Goal: Task Accomplishment & Management: Manage account settings

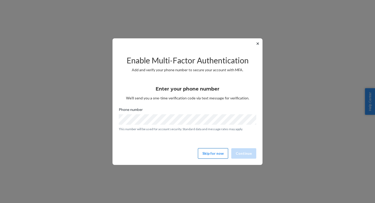
click at [206, 154] on button "Skip for now" at bounding box center [213, 153] width 30 height 10
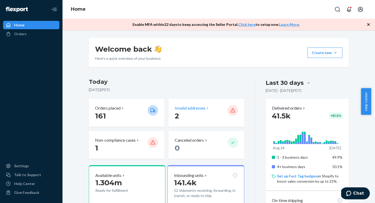
click at [191, 107] on p "Invalid addresses" at bounding box center [190, 108] width 31 height 6
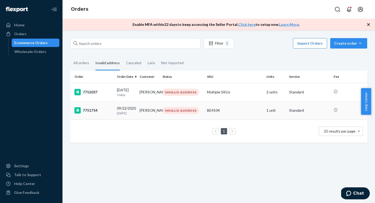
click at [131, 110] on div "09/22/2025 1 day ago" at bounding box center [126, 110] width 18 height 10
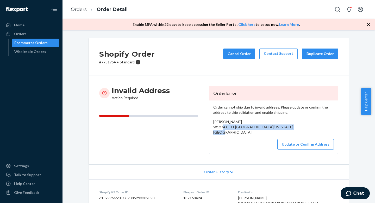
drag, startPoint x: 214, startPoint y: 126, endPoint x: 263, endPoint y: 132, distance: 49.8
click at [263, 132] on div "Hayden Poltermann W1274 CTH-B Genoa City, Wisconsin 53128 US" at bounding box center [273, 127] width 121 height 16
click at [300, 148] on button "Update or Confirm Address" at bounding box center [305, 144] width 57 height 10
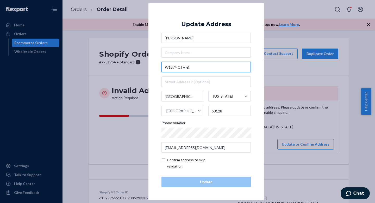
click at [192, 69] on input "W1274 CTH-B" at bounding box center [205, 67] width 89 height 10
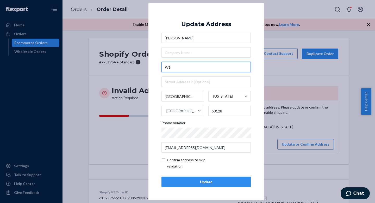
type input "W"
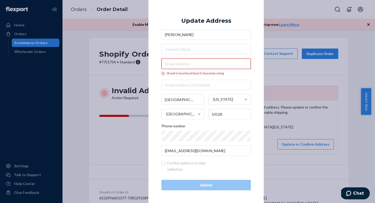
paste input "W1274 Co Rd B"
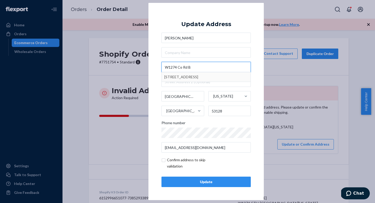
type input "W1274 Co Rd B"
click at [200, 178] on button "Update" at bounding box center [205, 181] width 89 height 10
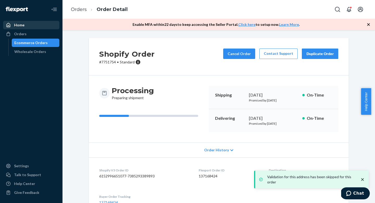
click at [37, 26] on div "Home" at bounding box center [31, 24] width 55 height 7
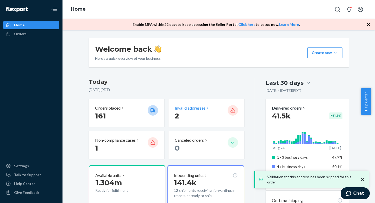
click at [189, 109] on p "Invalid addresses" at bounding box center [190, 108] width 31 height 6
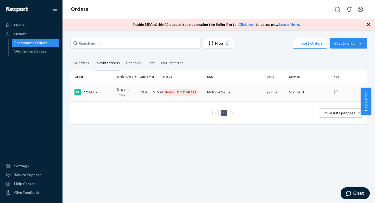
click at [158, 90] on td "Nery García" at bounding box center [149, 92] width 23 height 18
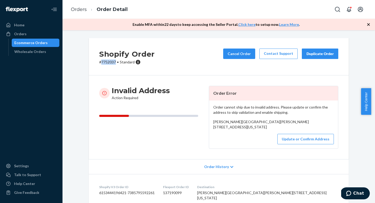
copy p "7752037"
drag, startPoint x: 114, startPoint y: 62, endPoint x: 100, endPoint y: 62, distance: 14.1
click at [100, 62] on p "# 7752037 • Standard" at bounding box center [126, 61] width 55 height 5
click at [21, 33] on div "Orders" at bounding box center [20, 33] width 13 height 5
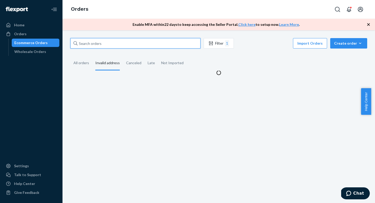
click at [107, 45] on input "text" at bounding box center [135, 43] width 130 height 10
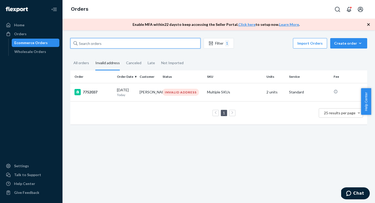
paste input "7512808"
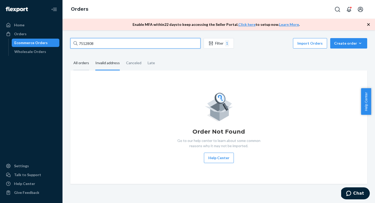
type input "7512808"
click at [79, 63] on div "All orders" at bounding box center [81, 63] width 16 height 14
click at [70, 56] on input "All orders" at bounding box center [70, 56] width 0 height 0
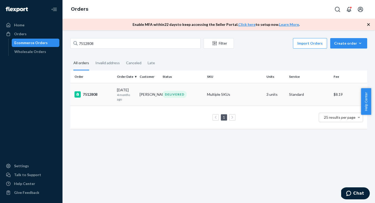
click at [129, 88] on div "05/22/2025 4 months ago" at bounding box center [126, 94] width 18 height 14
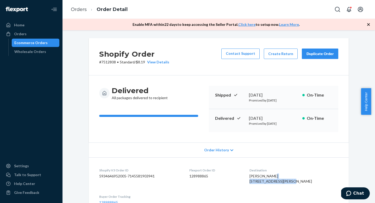
copy span "11617 South Ewing Avenue"
drag, startPoint x: 260, startPoint y: 181, endPoint x: 305, endPoint y: 182, distance: 45.3
click at [305, 182] on div "Nery Garcia 11617 South Ewing Avenue Chicago, IL 60617 US" at bounding box center [294, 178] width 89 height 10
click at [22, 27] on div "Home" at bounding box center [19, 24] width 10 height 5
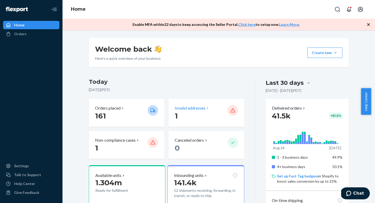
click at [201, 109] on p "Invalid addresses" at bounding box center [190, 108] width 31 height 6
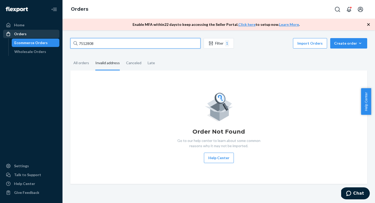
drag, startPoint x: 102, startPoint y: 42, endPoint x: 40, endPoint y: 34, distance: 62.1
click at [40, 34] on div "Home Orders Ecommerce Orders Wholesale Orders Settings Talk to Support Help Cen…" at bounding box center [187, 101] width 375 height 203
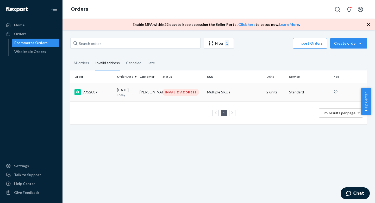
click at [160, 95] on td "INVALID ADDRESS" at bounding box center [182, 92] width 45 height 18
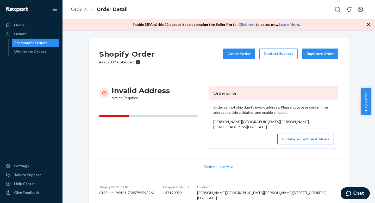
click at [286, 144] on button "Update or Confirm Address" at bounding box center [305, 139] width 57 height 10
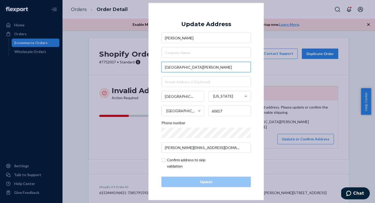
click at [202, 65] on input "South Ewing Avenue" at bounding box center [205, 67] width 89 height 10
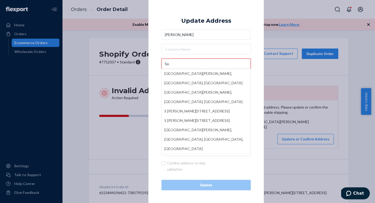
type input "S"
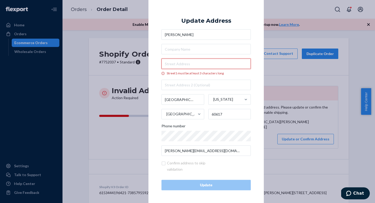
paste input "11617 South Ewing Avenue"
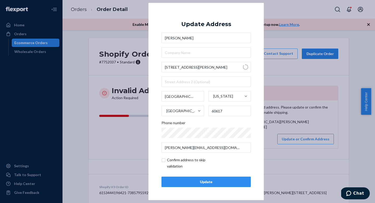
type input "11617 S Ewing Ave"
click at [207, 180] on div "Update" at bounding box center [206, 181] width 80 height 5
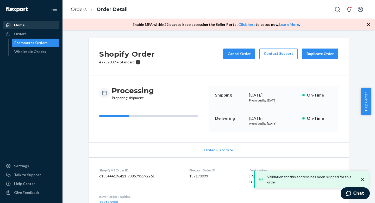
click at [14, 22] on div "Home" at bounding box center [31, 24] width 55 height 7
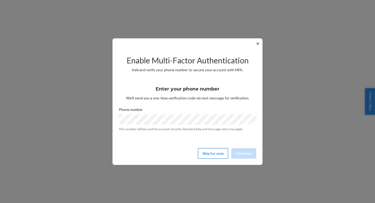
click at [215, 154] on button "Skip for now" at bounding box center [213, 153] width 30 height 10
click at [218, 152] on button "Skip for now" at bounding box center [213, 153] width 30 height 10
click at [205, 152] on button "Skip for now" at bounding box center [213, 153] width 30 height 10
